Goal: Information Seeking & Learning: Understand process/instructions

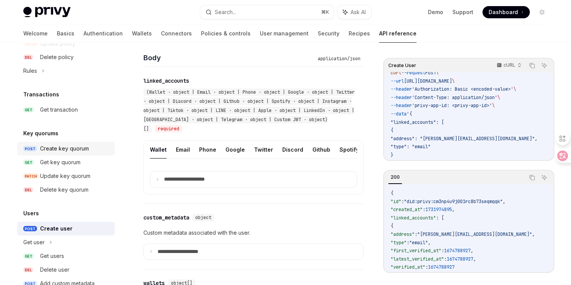
scroll to position [503, 0]
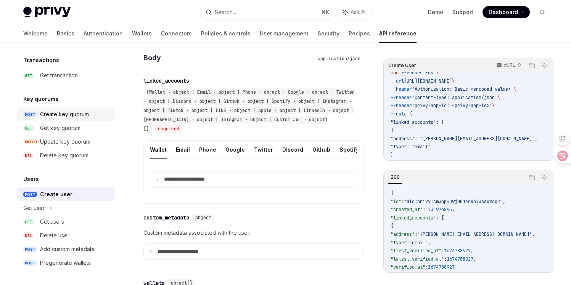
click at [69, 115] on div "Create key quorum" at bounding box center [64, 114] width 49 height 9
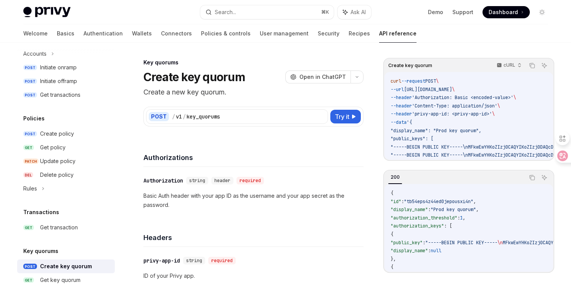
scroll to position [366, 0]
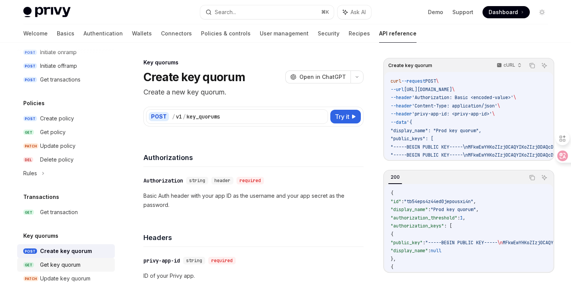
click at [62, 267] on div "Get key quorum" at bounding box center [60, 264] width 40 height 9
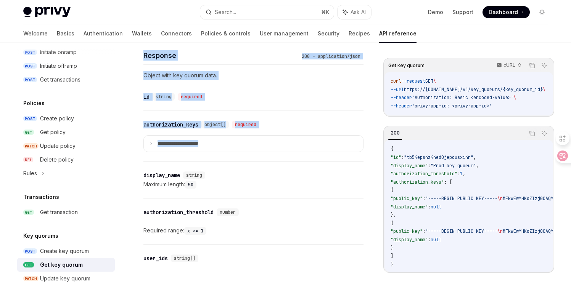
drag, startPoint x: 397, startPoint y: 268, endPoint x: 380, endPoint y: 144, distance: 125.4
click at [379, 143] on div "Get key quorum cURL Copy Ask AI curl --request GET \ --url https://[DOMAIN_NAME…" at bounding box center [285, 60] width 537 height 652
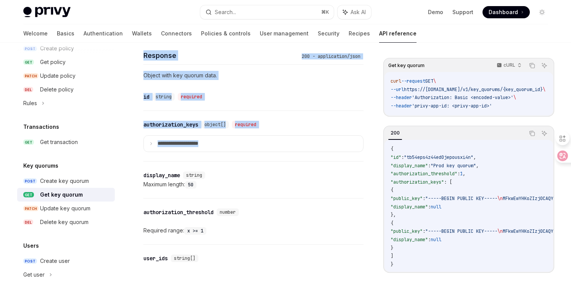
scroll to position [442, 0]
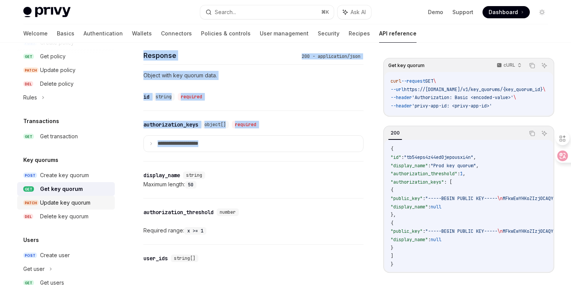
click at [69, 204] on div "Update key quorum" at bounding box center [65, 202] width 50 height 9
type textarea "*"
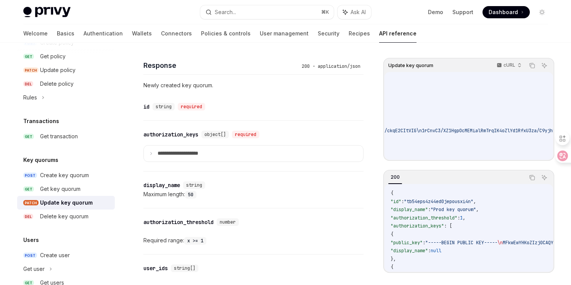
scroll to position [19, 0]
